Goal: Task Accomplishment & Management: Manage account settings

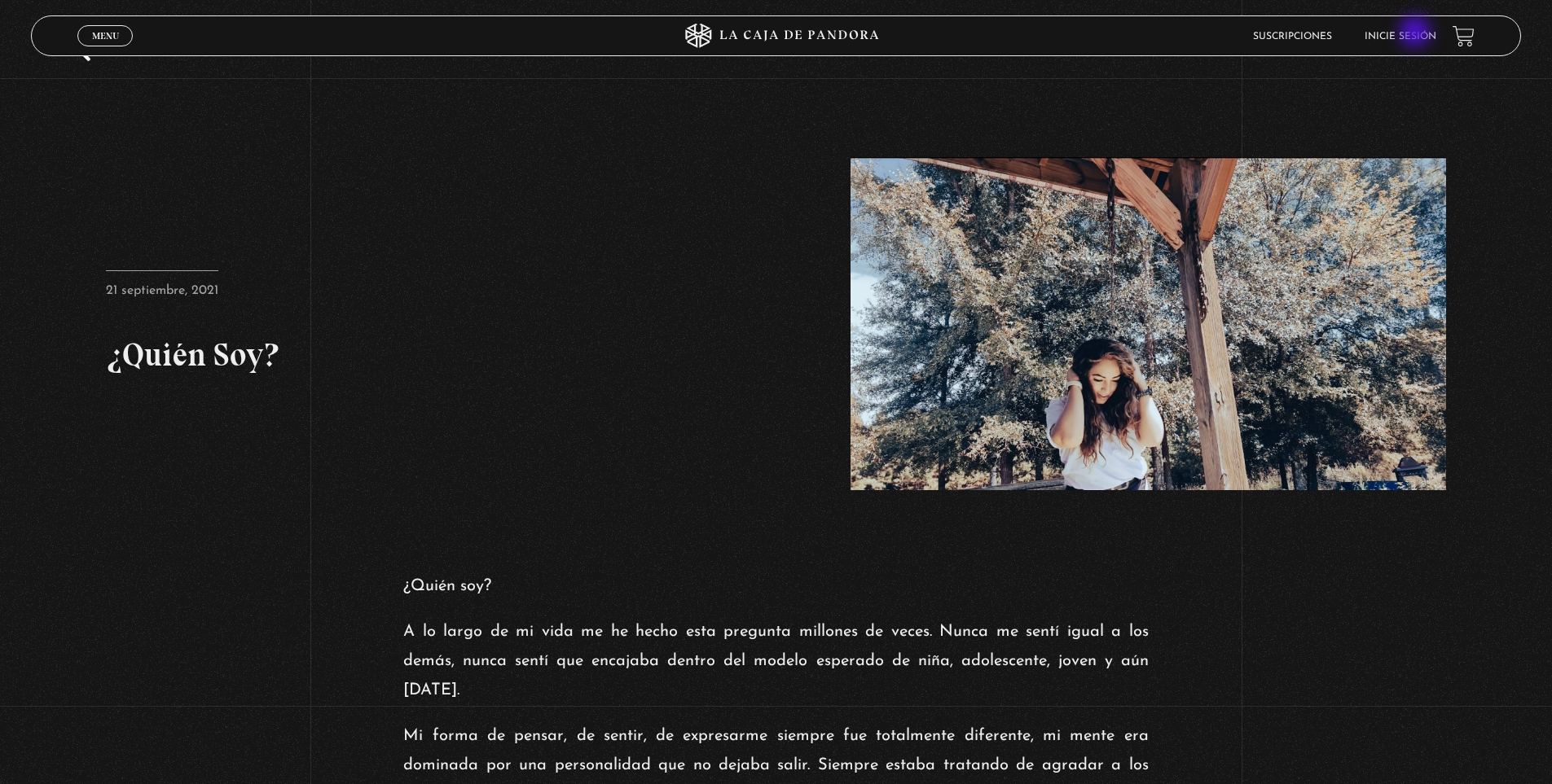
click at [1417, 34] on link "Inicie sesión" at bounding box center [1401, 37] width 72 height 10
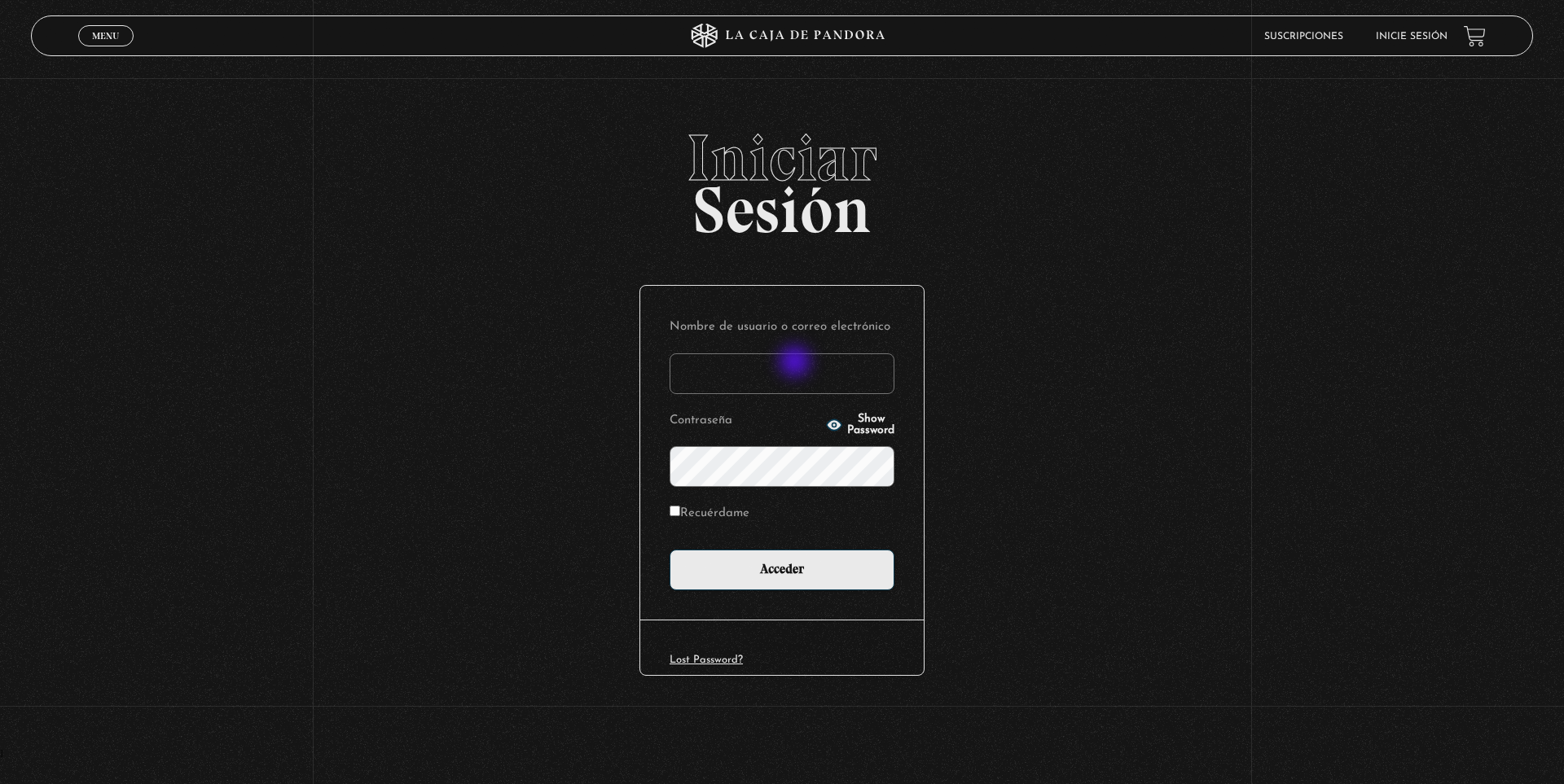
click at [796, 363] on input "Nombre de usuario o correo electrónico" at bounding box center [782, 374] width 225 height 41
click at [826, 363] on input "almanzorsequeira" at bounding box center [782, 374] width 225 height 41
click at [827, 362] on input "almanzorsequeira" at bounding box center [782, 374] width 225 height 41
type input "almanzorsequeira@gmail.com"
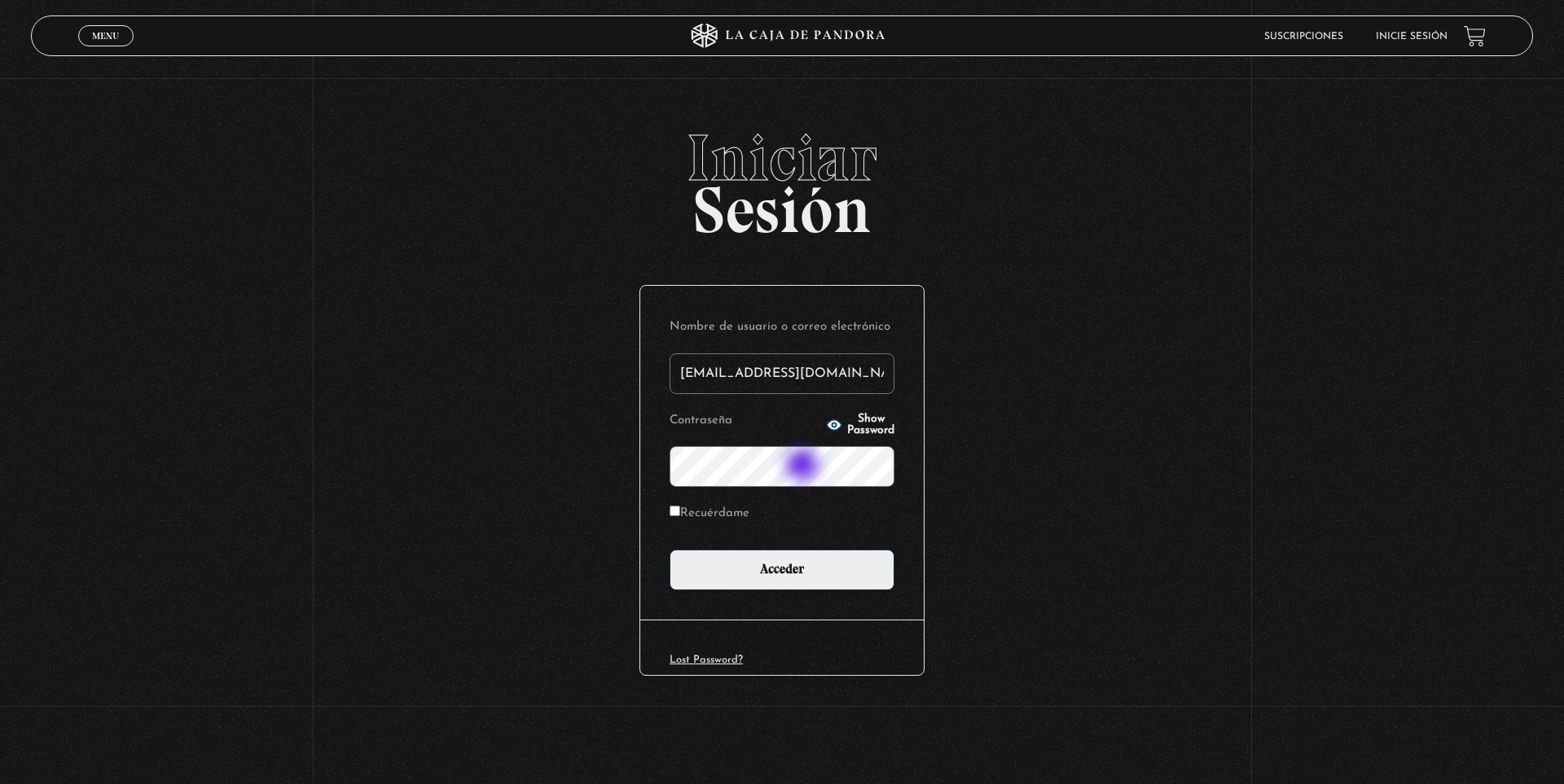
click at [669, 550] on input "Acceder" at bounding box center [782, 570] width 225 height 41
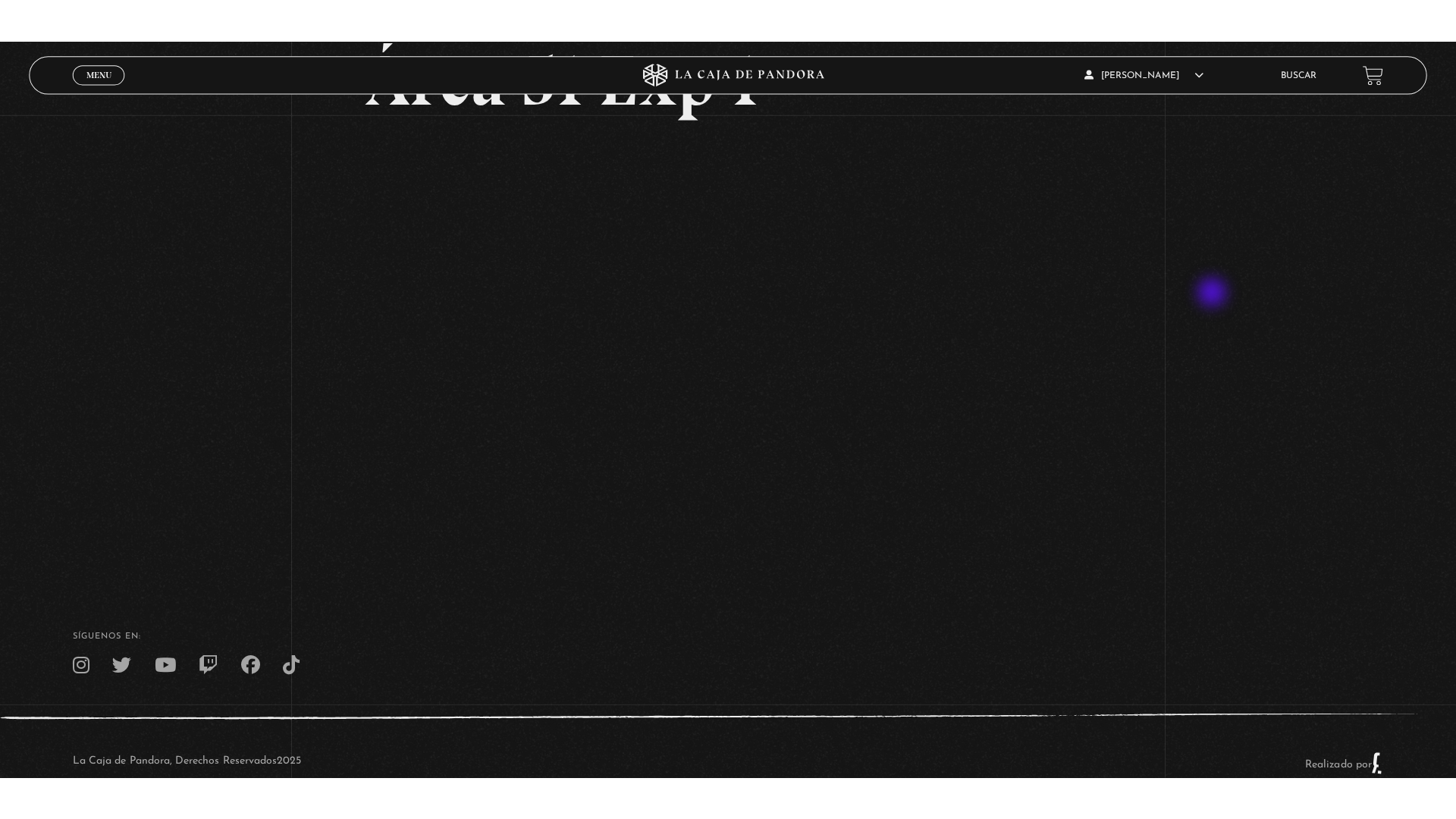
scroll to position [134, 0]
